Goal: Navigation & Orientation: Understand site structure

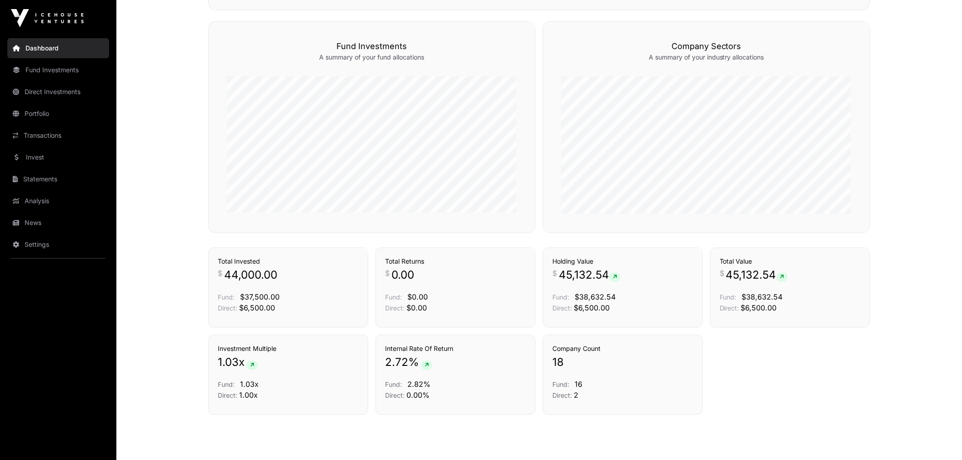
scroll to position [552, 0]
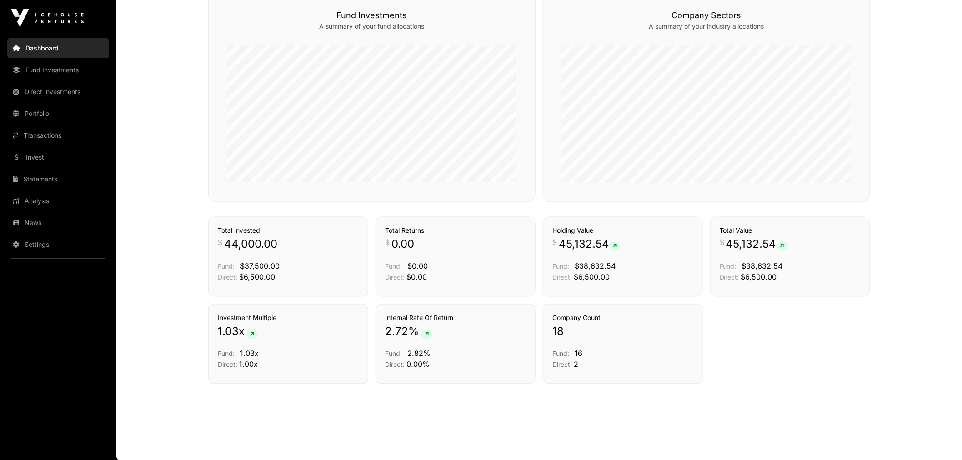
click at [39, 111] on link "Portfolio" at bounding box center [58, 114] width 102 height 20
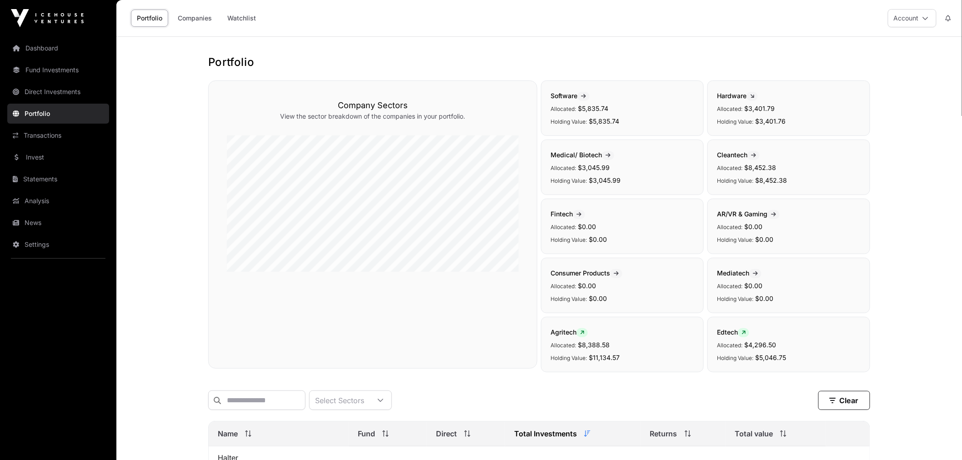
click at [251, 19] on link "Watchlist" at bounding box center [242, 18] width 40 height 17
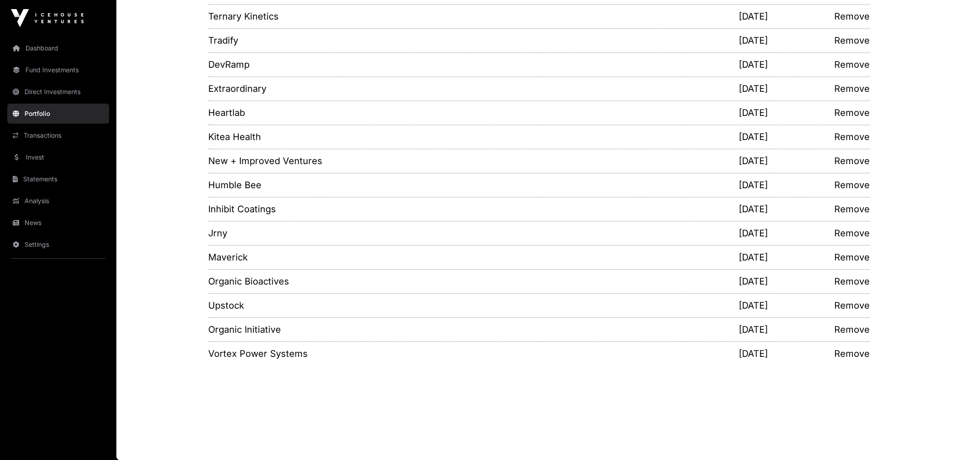
scroll to position [761, 0]
click at [63, 160] on link "Invest" at bounding box center [58, 157] width 102 height 20
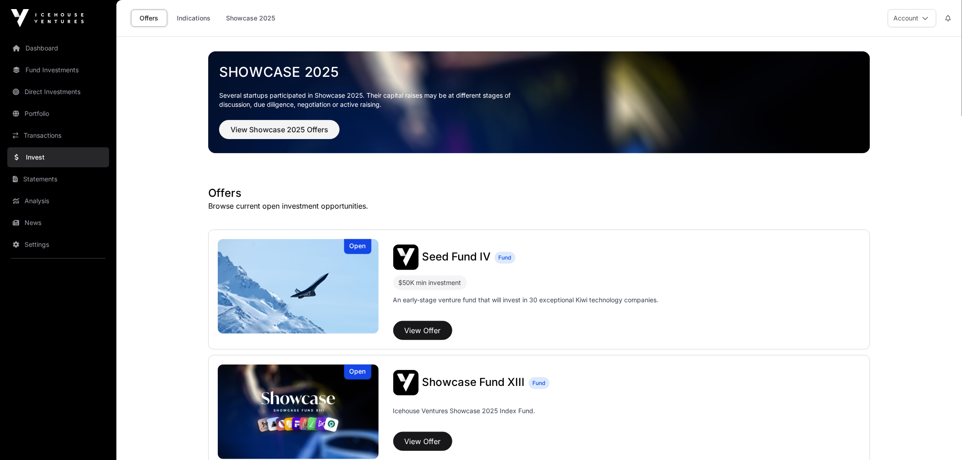
drag, startPoint x: 145, startPoint y: 232, endPoint x: 152, endPoint y: 18, distance: 213.9
click at [35, 116] on link "Portfolio" at bounding box center [58, 114] width 102 height 20
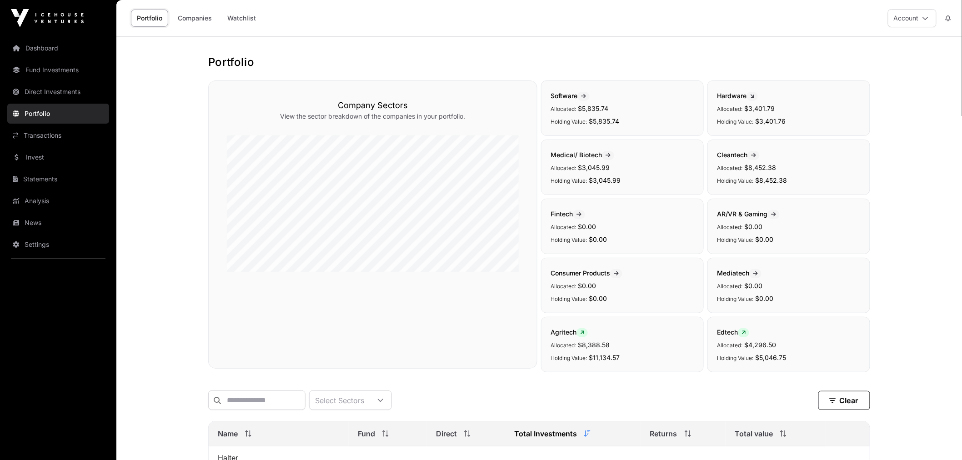
click at [202, 23] on link "Companies" at bounding box center [195, 18] width 46 height 17
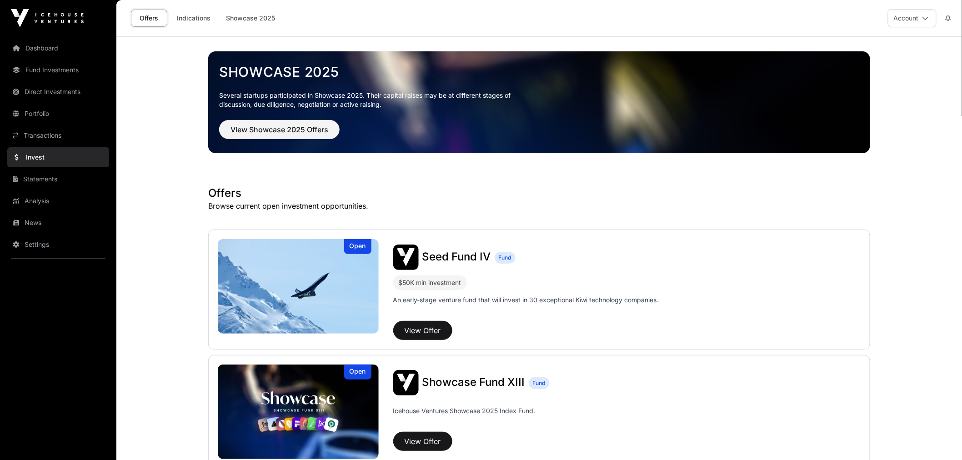
click at [199, 14] on link "Indications" at bounding box center [193, 18] width 45 height 17
